Goal: Find specific page/section: Find specific page/section

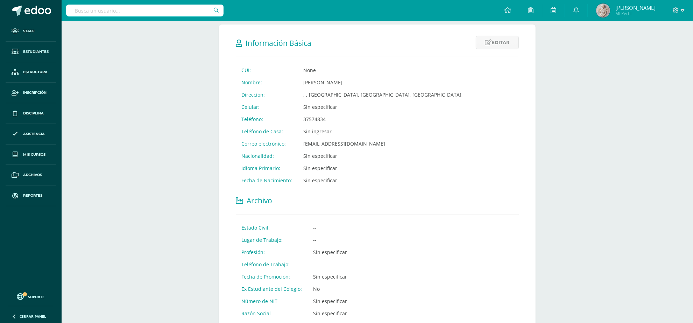
click at [150, 6] on input "text" at bounding box center [144, 11] width 157 height 12
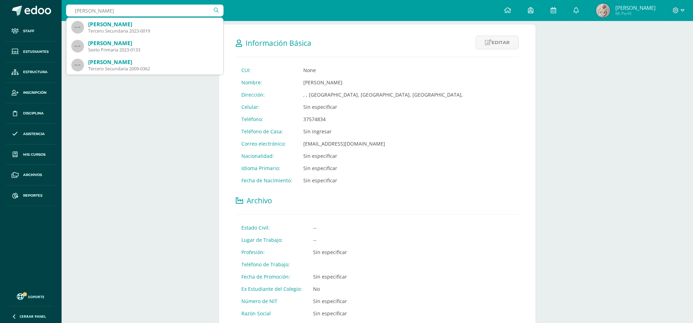
type input "joaquin chiu"
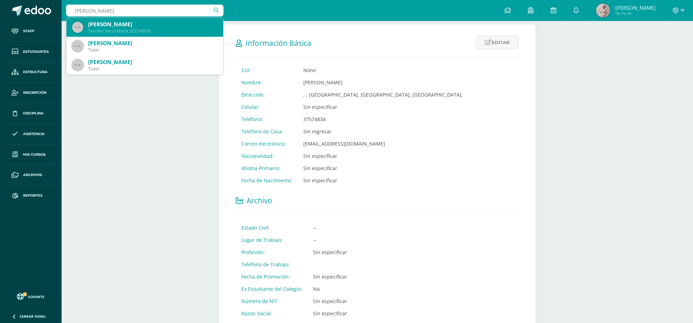
click at [132, 27] on div "[PERSON_NAME]" at bounding box center [152, 24] width 129 height 7
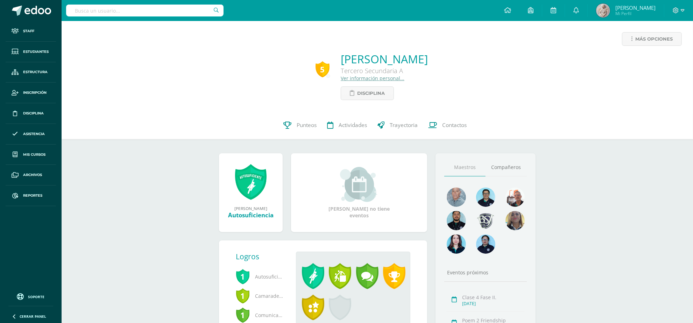
click at [341, 81] on link "Ver información personal..." at bounding box center [373, 78] width 64 height 7
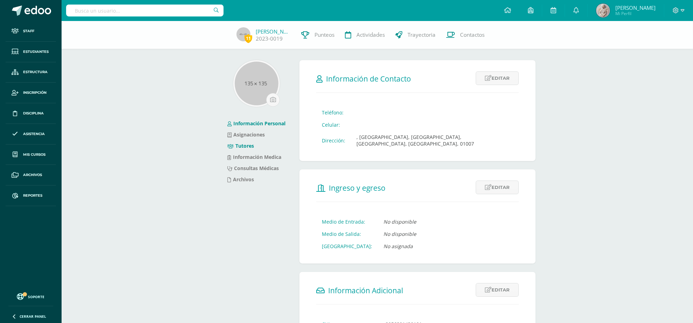
click at [242, 144] on link "Tutores" at bounding box center [240, 145] width 27 height 7
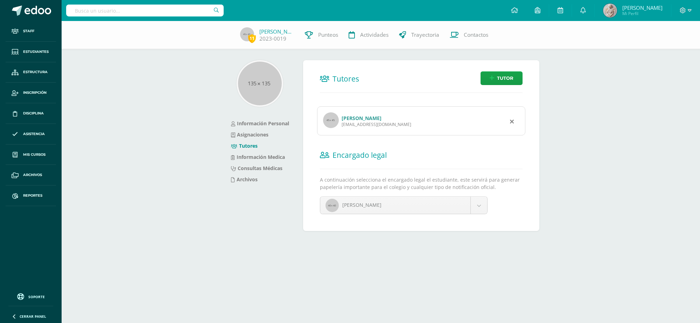
click at [366, 119] on link "[PERSON_NAME]" at bounding box center [362, 118] width 40 height 7
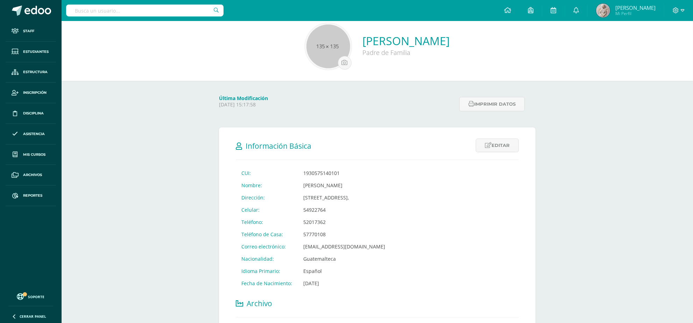
scroll to position [44, 0]
